Goal: Navigation & Orientation: Find specific page/section

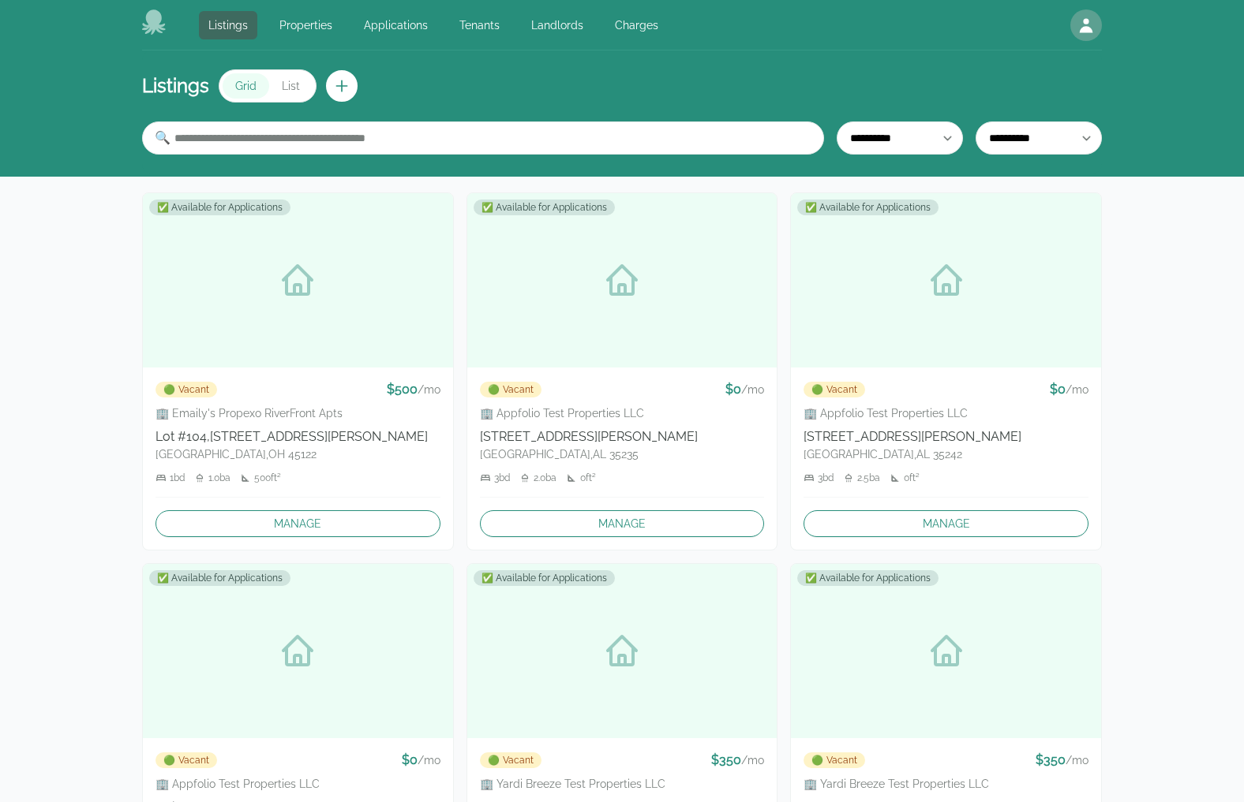
click at [155, 29] on icon at bounding box center [154, 21] width 24 height 25
